Goal: Transaction & Acquisition: Download file/media

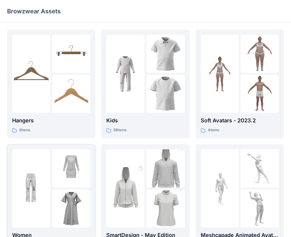
click at [56, 180] on div at bounding box center [71, 168] width 38 height 38
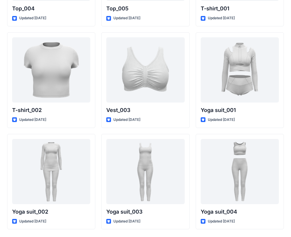
scroll to position [2253, 0]
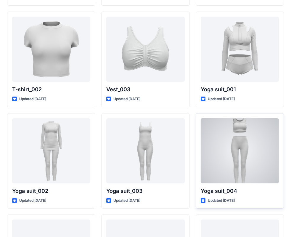
click at [243, 160] on div at bounding box center [240, 150] width 78 height 65
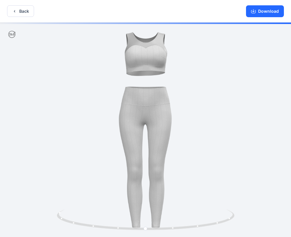
click at [268, 3] on div "Download" at bounding box center [265, 11] width 52 height 22
click at [269, 8] on button "Download" at bounding box center [265, 11] width 38 height 12
